Goal: Task Accomplishment & Management: Use online tool/utility

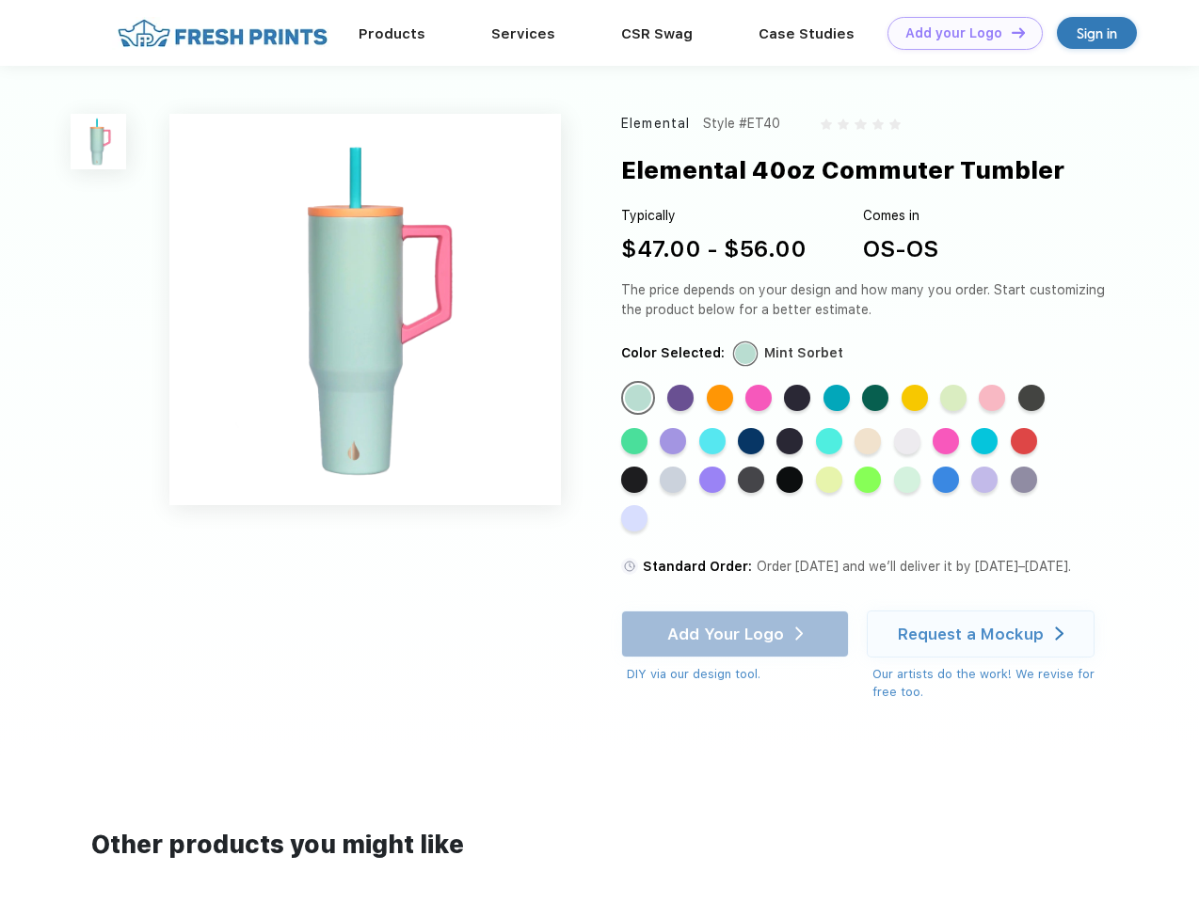
click at [958, 33] on link "Add your Logo Design Tool" at bounding box center [964, 33] width 155 height 33
click at [0, 0] on div "Design Tool" at bounding box center [0, 0] width 0 height 0
click at [1010, 32] on link "Add your Logo Design Tool" at bounding box center [964, 33] width 155 height 33
click at [99, 141] on img at bounding box center [99, 142] width 56 height 56
click at [640, 399] on div "Standard Color" at bounding box center [638, 398] width 26 height 26
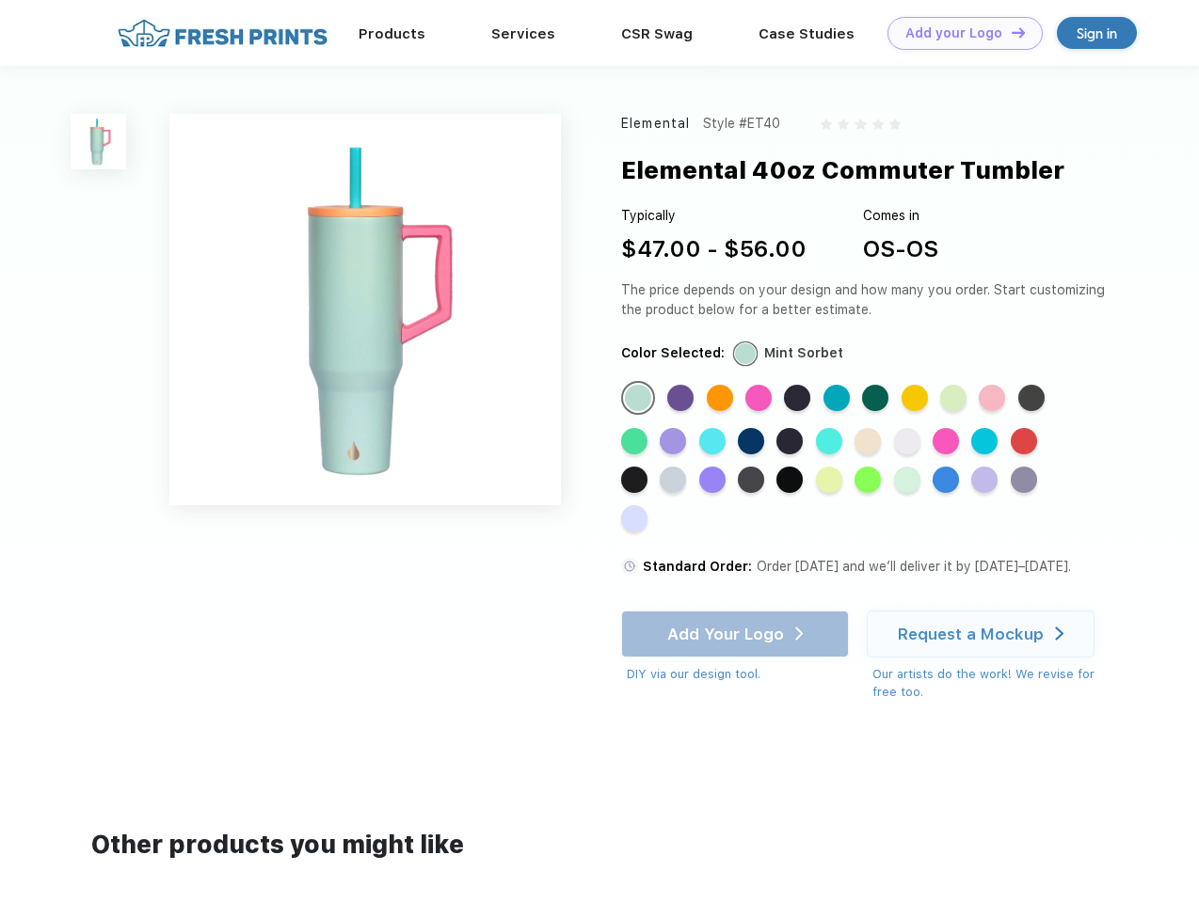
click at [682, 399] on div "Standard Color" at bounding box center [680, 398] width 26 height 26
click at [722, 399] on div "Standard Color" at bounding box center [720, 398] width 26 height 26
click at [760, 399] on div "Standard Color" at bounding box center [758, 398] width 26 height 26
click at [799, 399] on div "Standard Color" at bounding box center [797, 398] width 26 height 26
click at [839, 399] on div "Standard Color" at bounding box center [836, 398] width 26 height 26
